Goal: Use online tool/utility: Utilize a website feature to perform a specific function

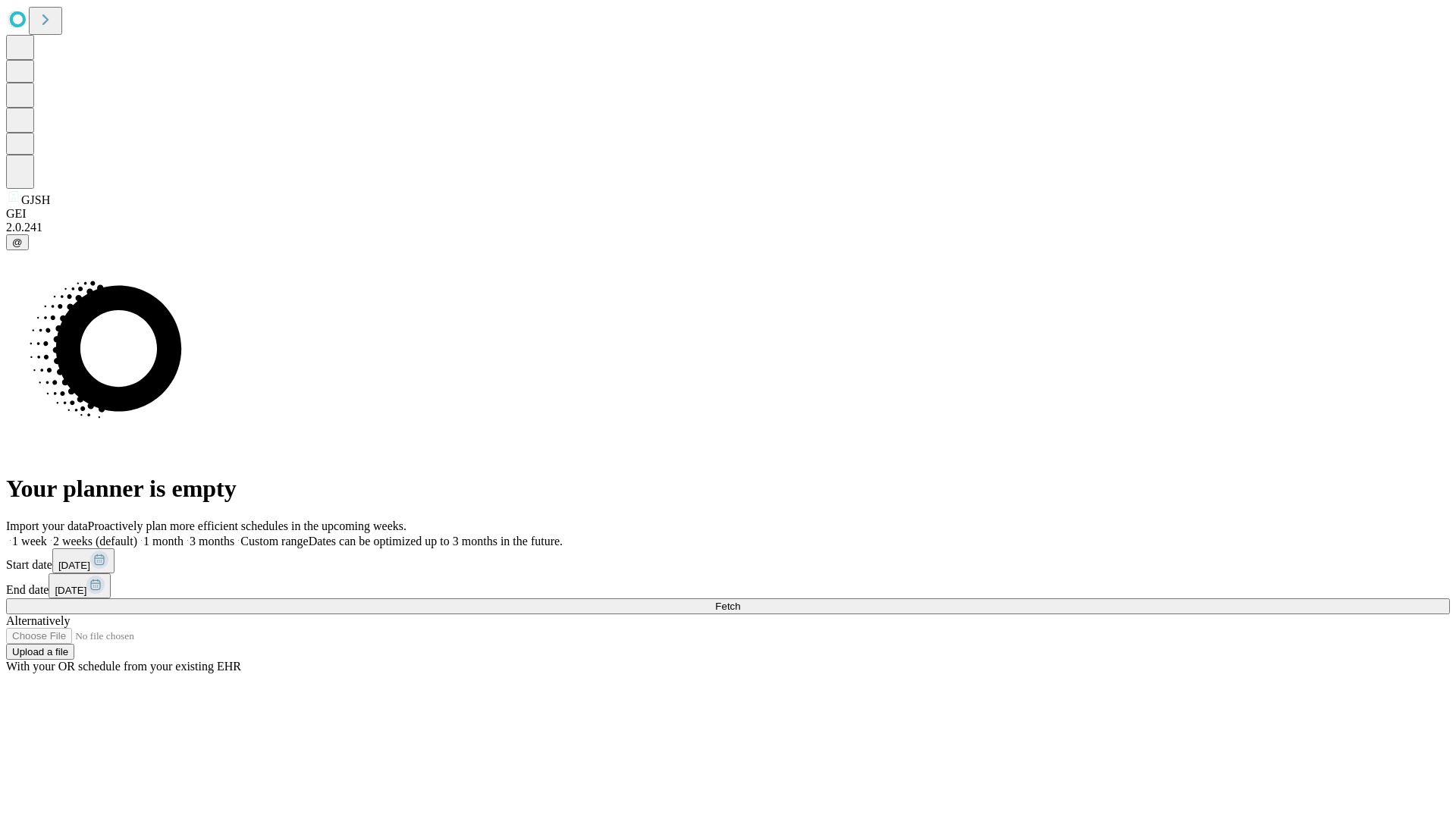
click at [740, 600] on span "Fetch" at bounding box center [728, 606] width 25 height 12
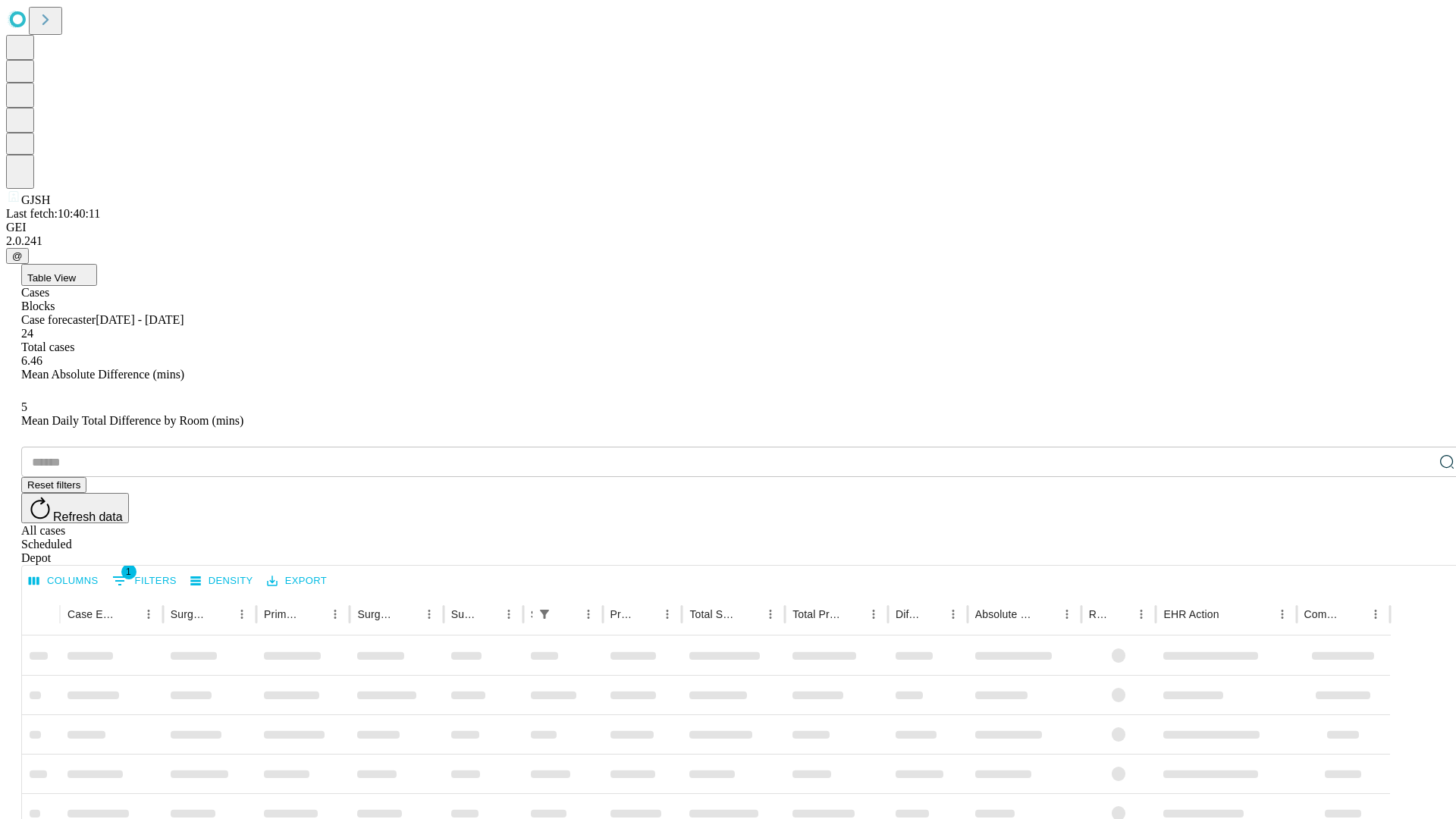
click at [76, 272] on span "Table View" at bounding box center [52, 278] width 48 height 12
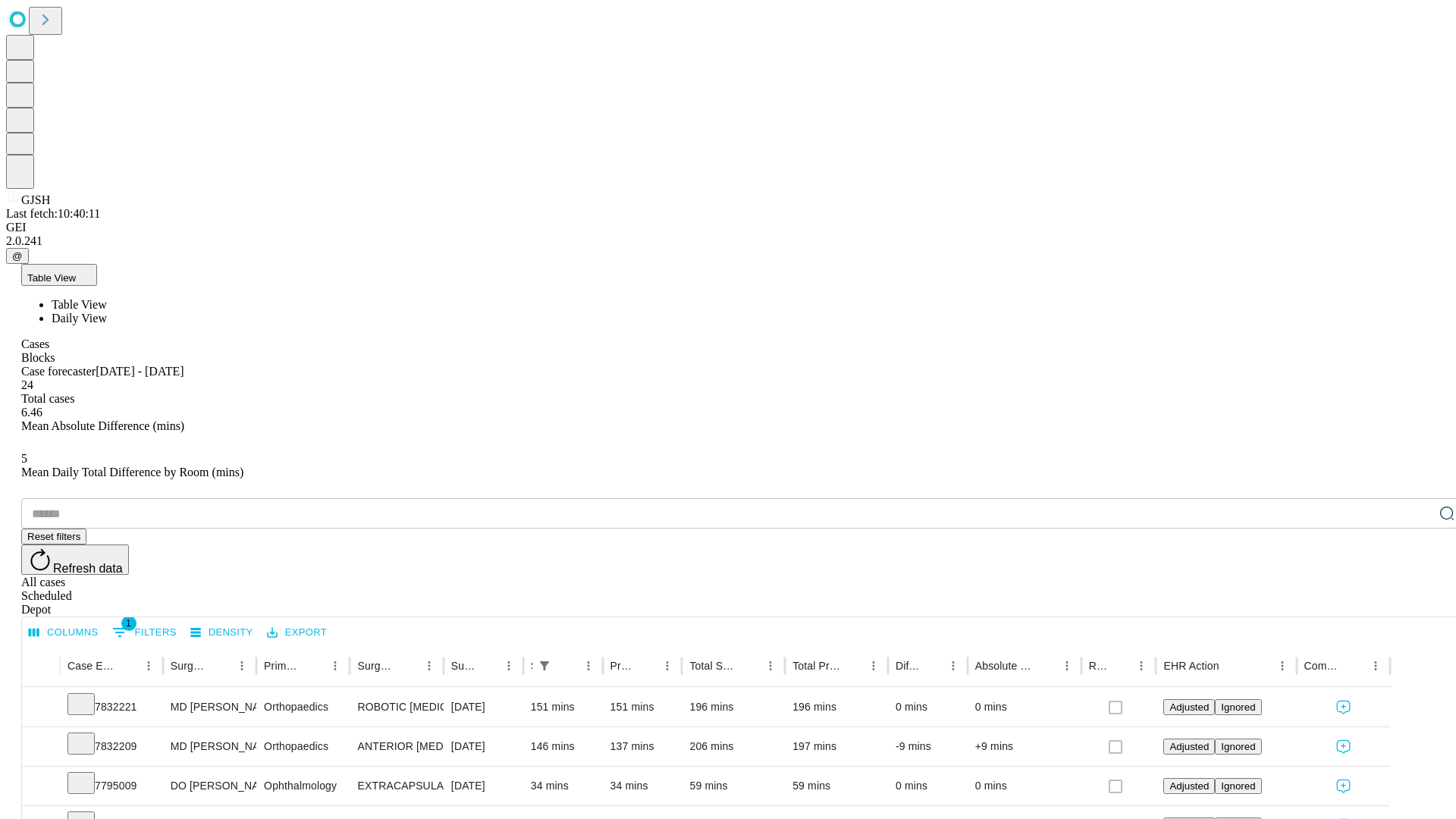
click at [107, 312] on span "Daily View" at bounding box center [79, 318] width 55 height 13
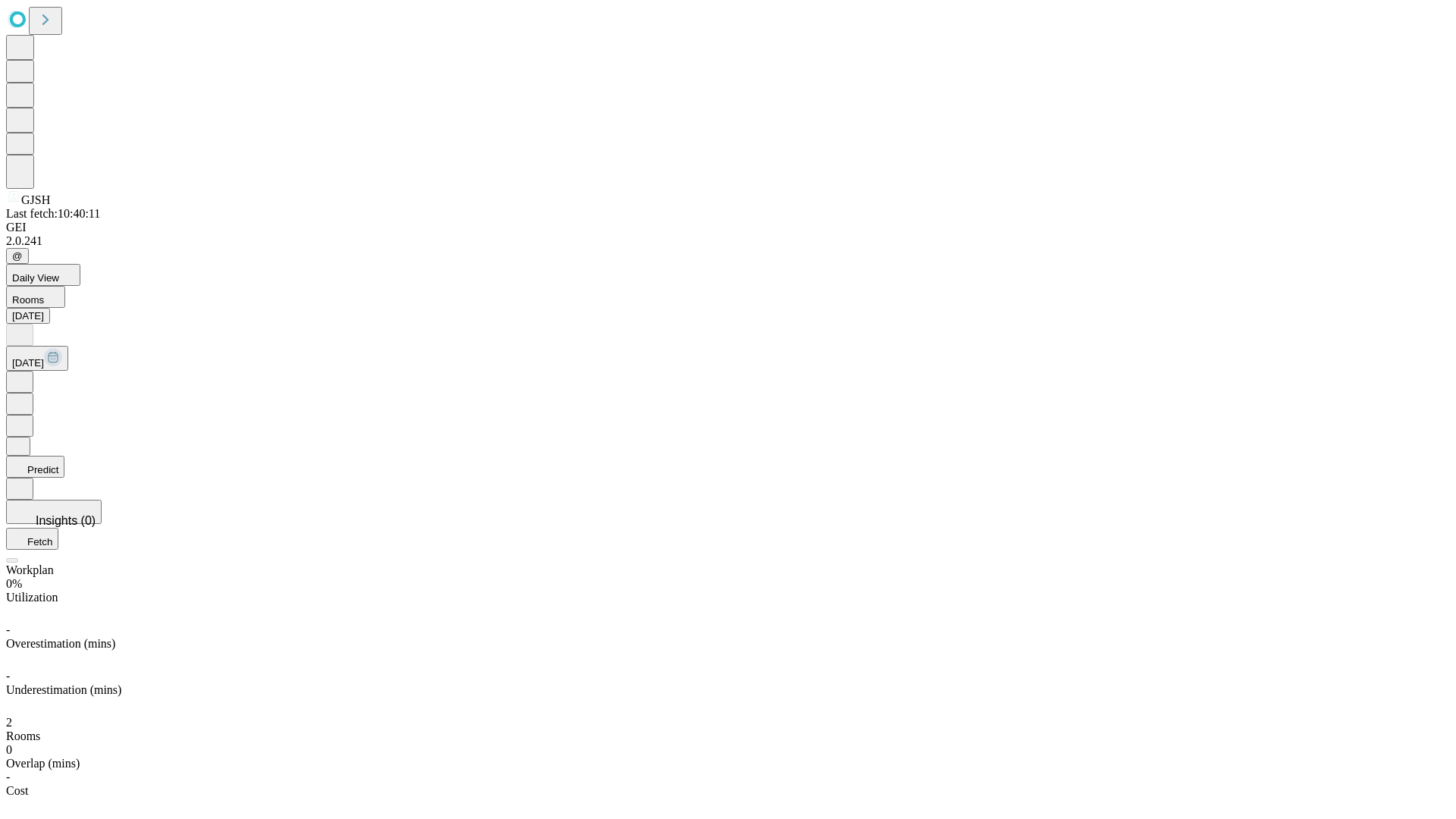
click at [65, 456] on button "Predict" at bounding box center [35, 467] width 59 height 22
